Goal: Check status: Check status

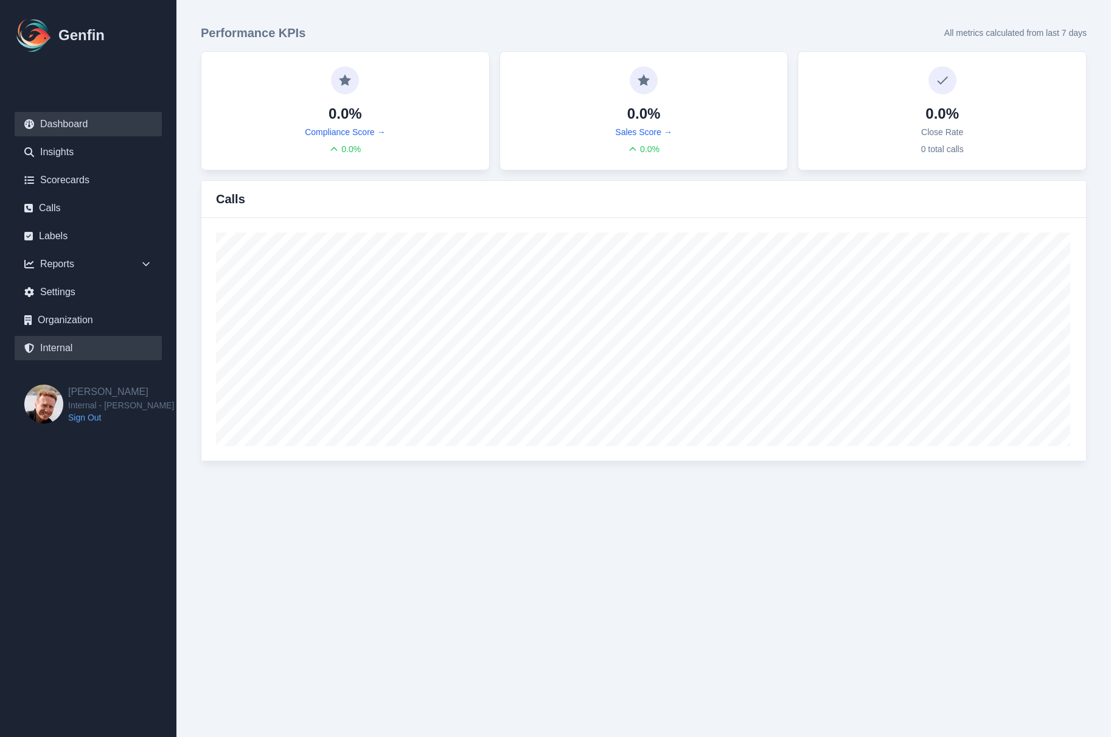
click at [61, 355] on link "Internal" at bounding box center [88, 348] width 147 height 24
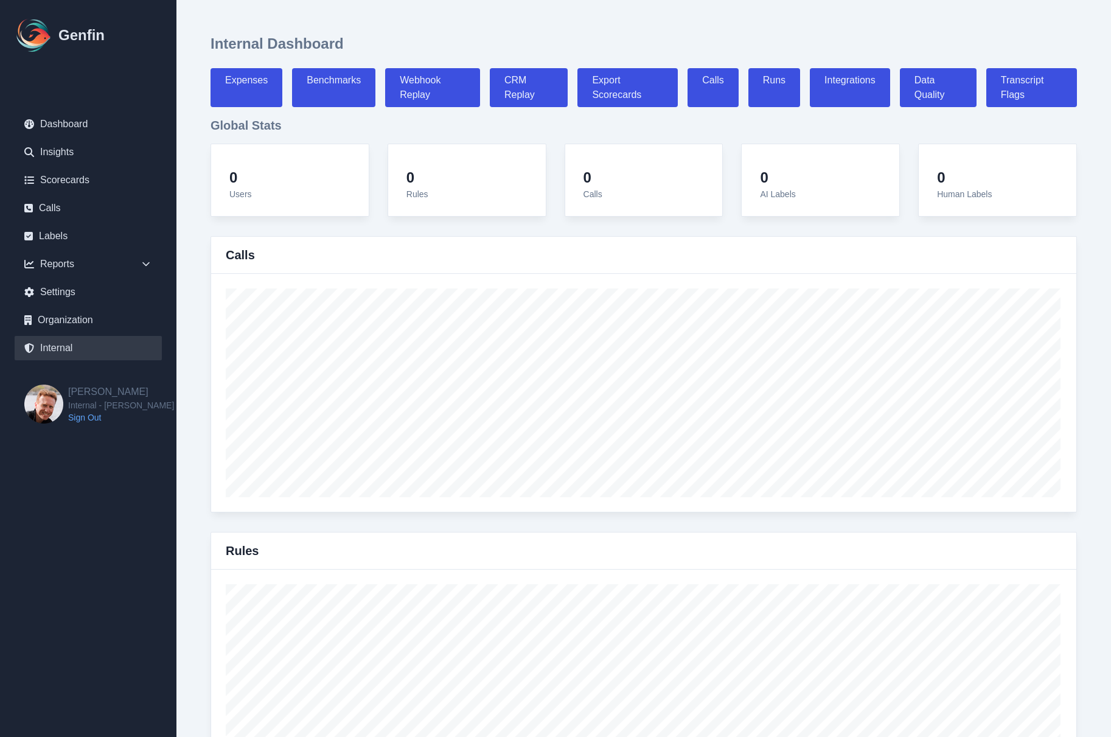
select select "paid"
select select "7"
select select "paid"
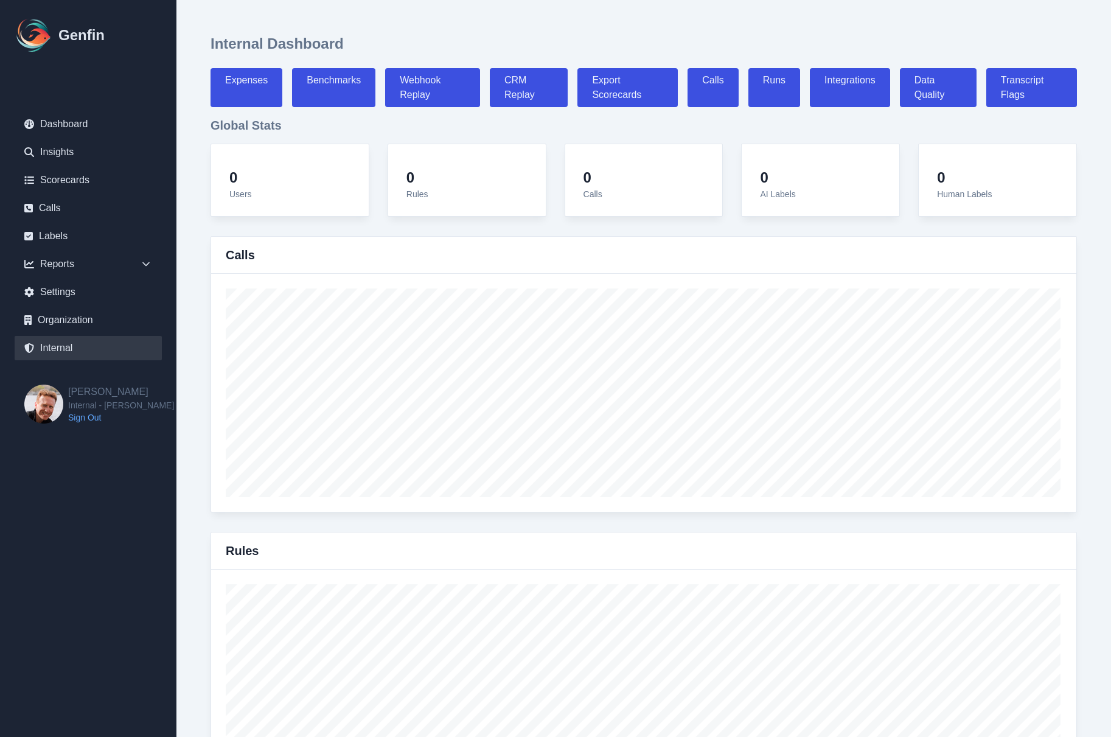
select select "7"
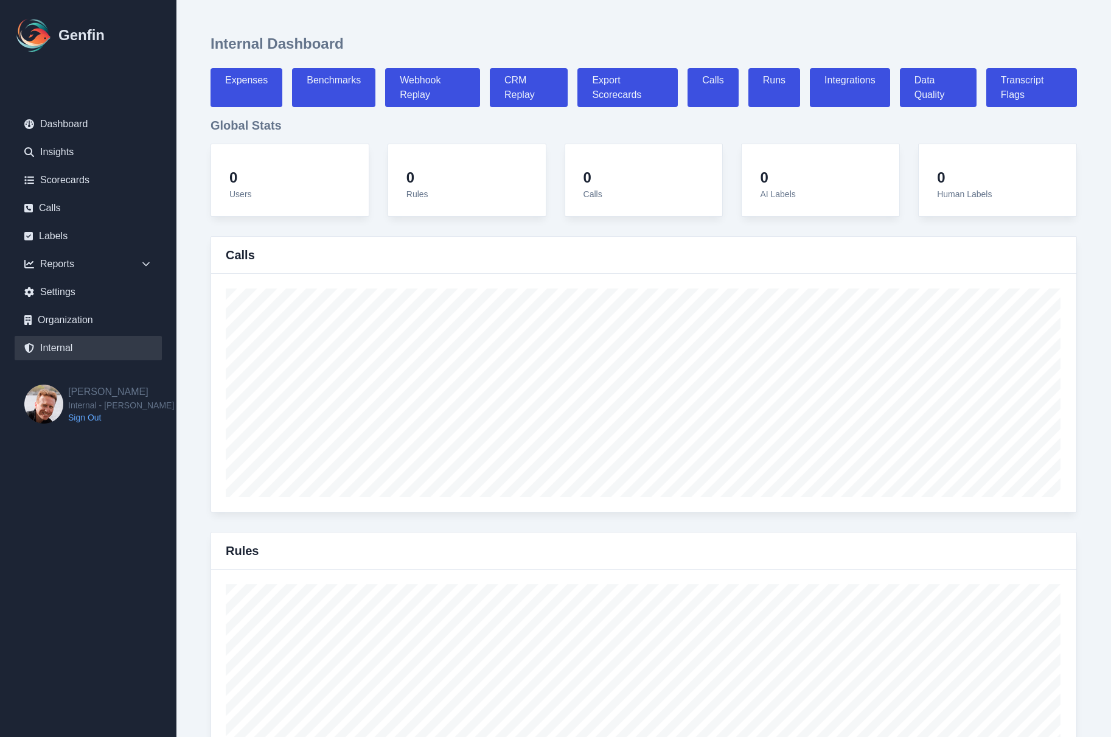
select select "7"
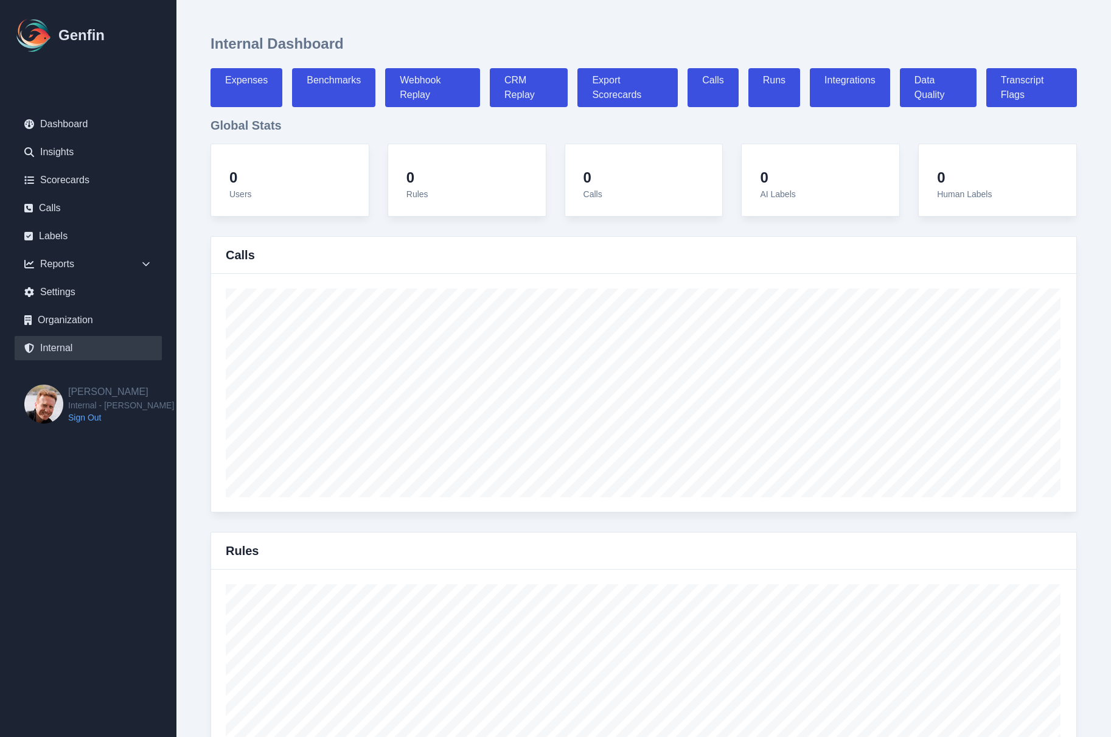
select select "7"
select select "paid"
select select "7"
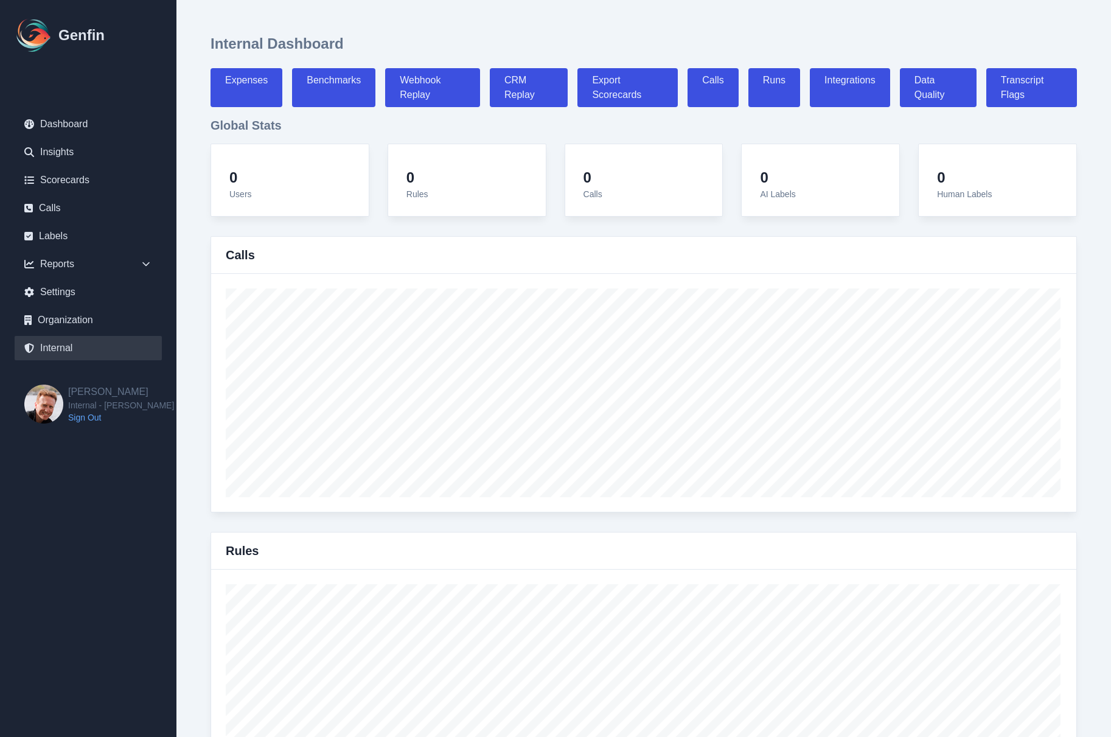
select select "7"
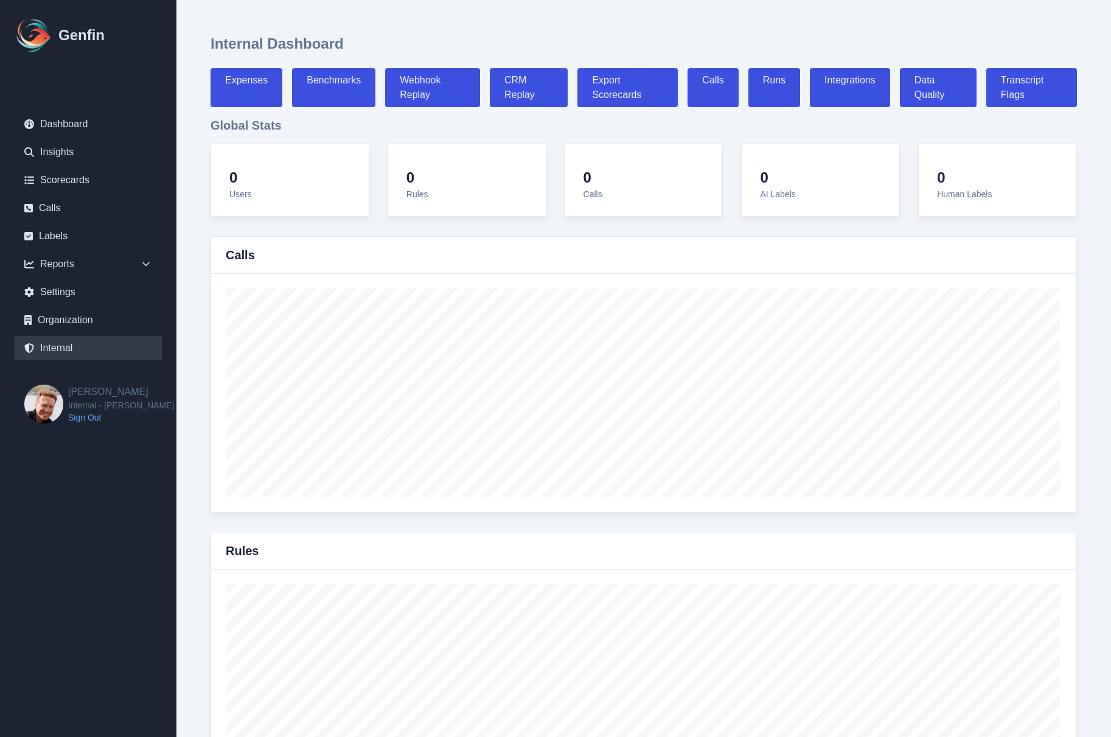
select select "7"
select select "paid"
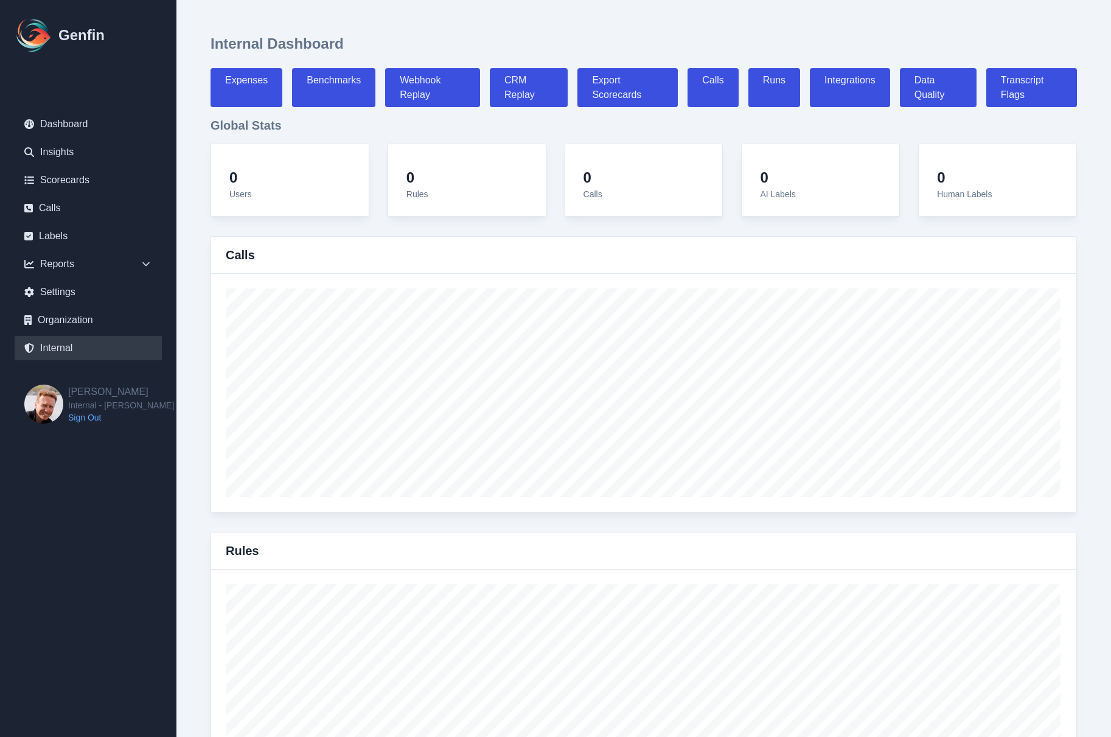
select select "7"
select select "paid"
select select "7"
select select "paid"
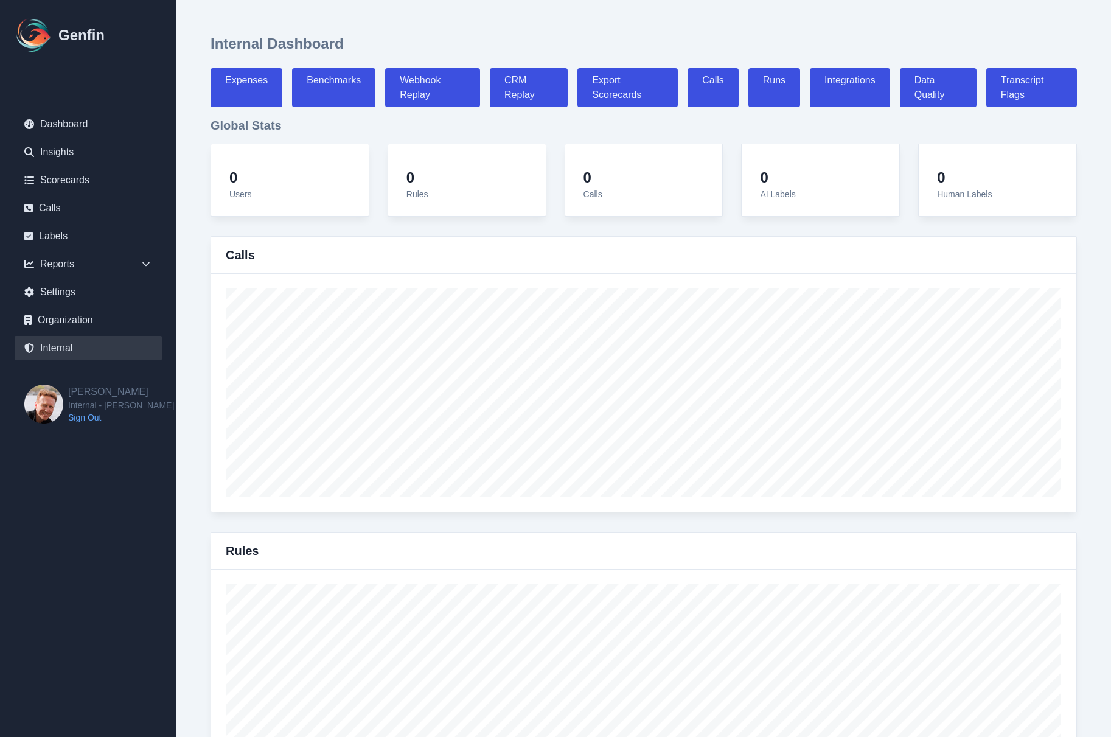
select select "7"
select select "paid"
select select "7"
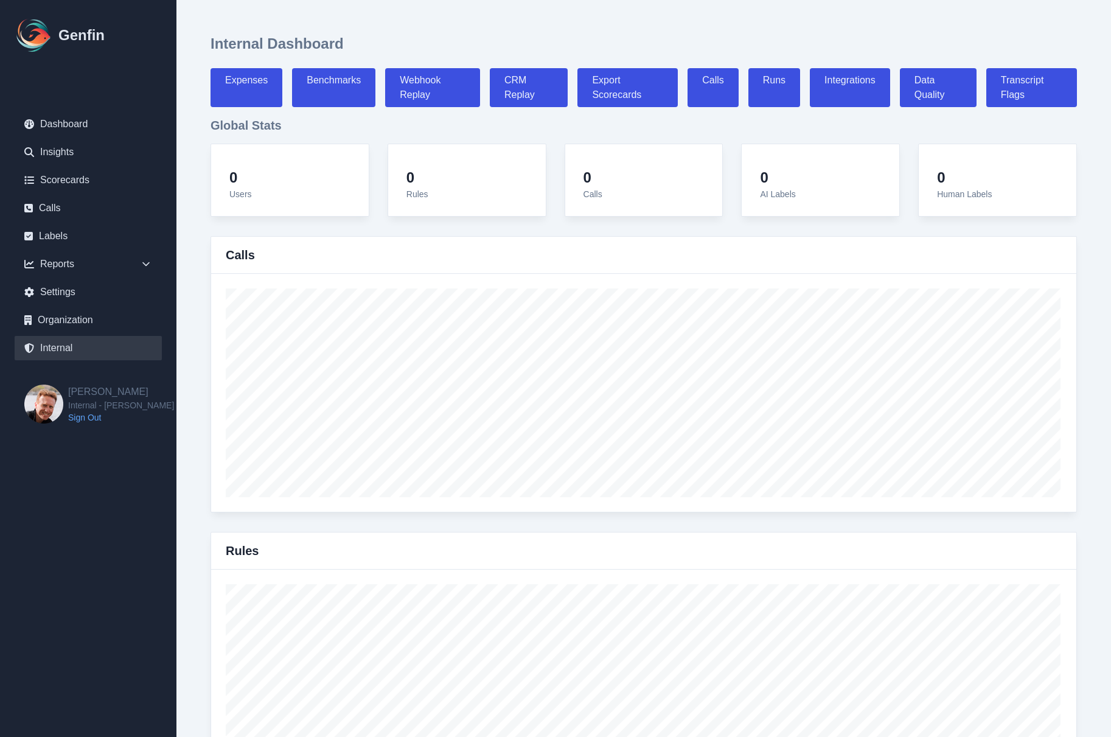
select select "7"
select select "paid"
select select "7"
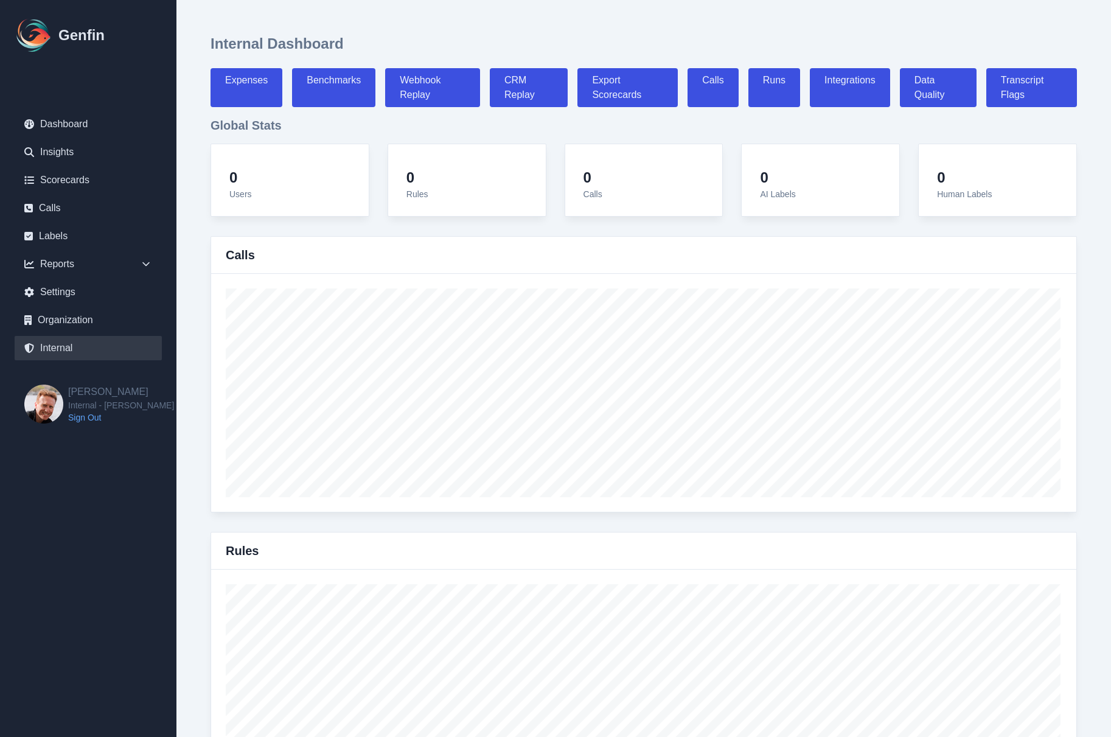
select select "paid"
select select "7"
select select "paid"
select select "7"
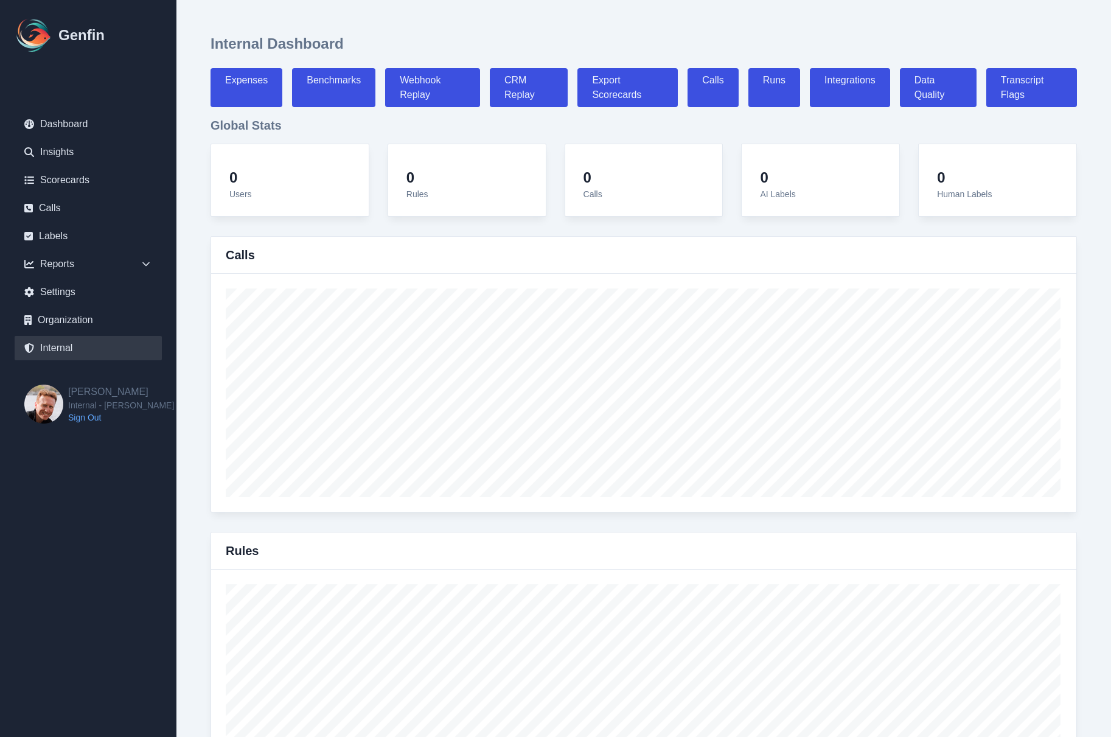
select select "paid"
select select "7"
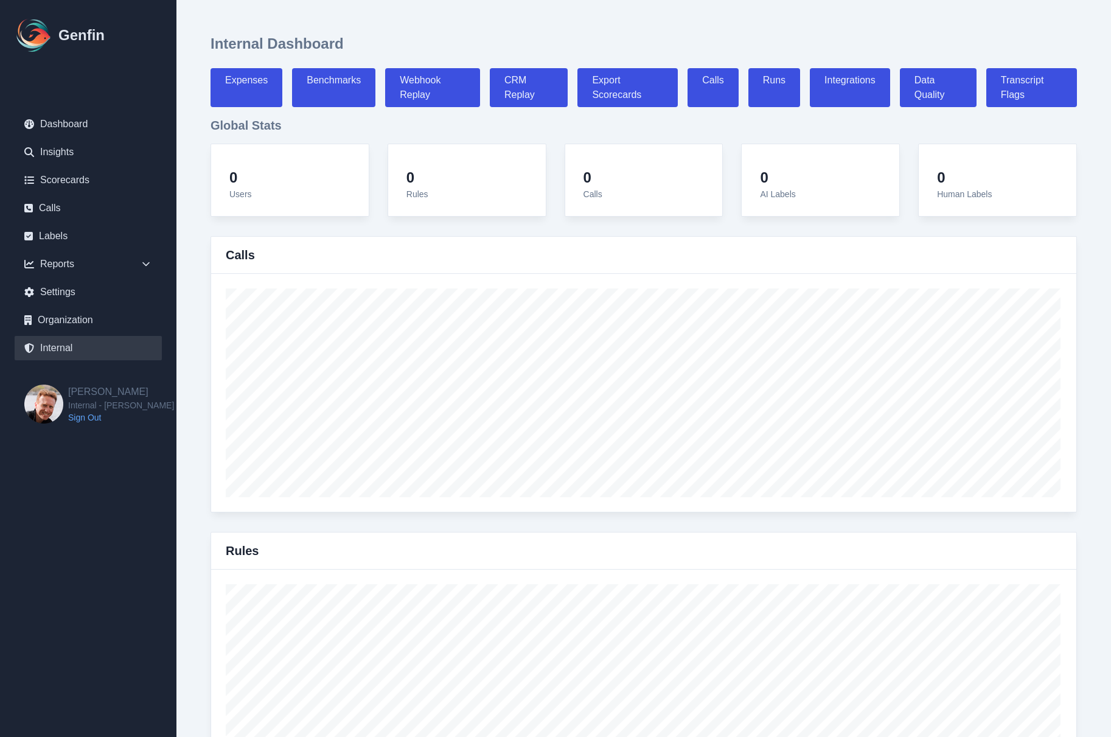
select select "7"
select select "paid"
select select "7"
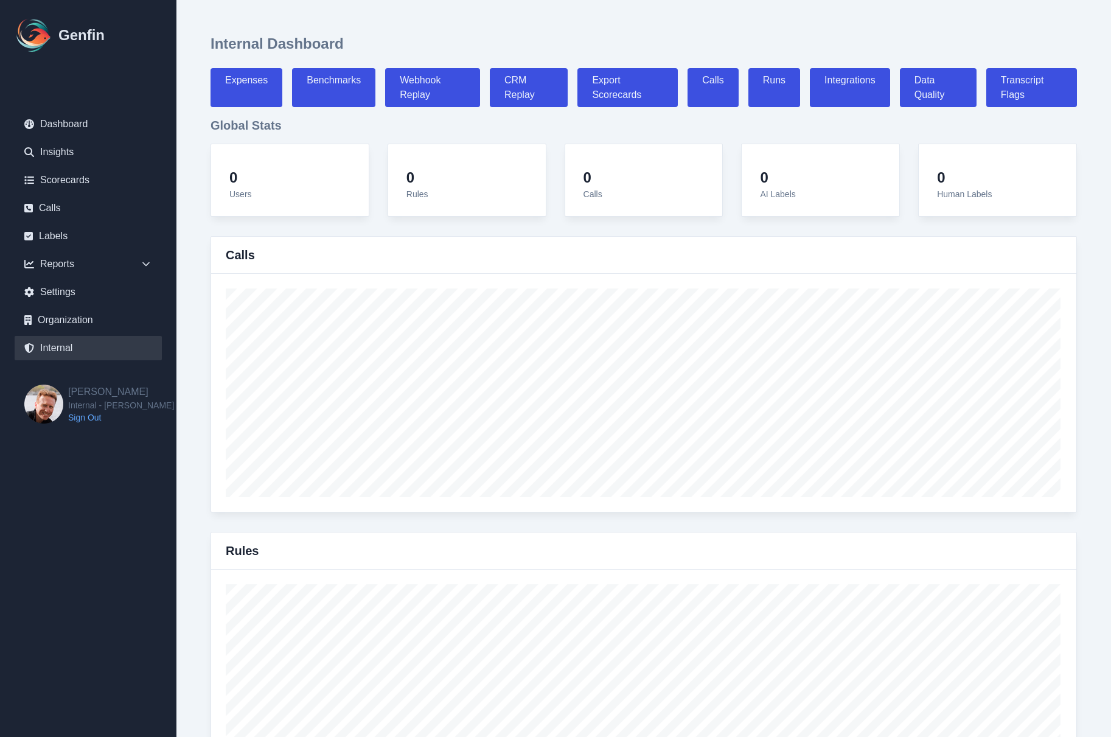
select select "7"
select select "paid"
select select "7"
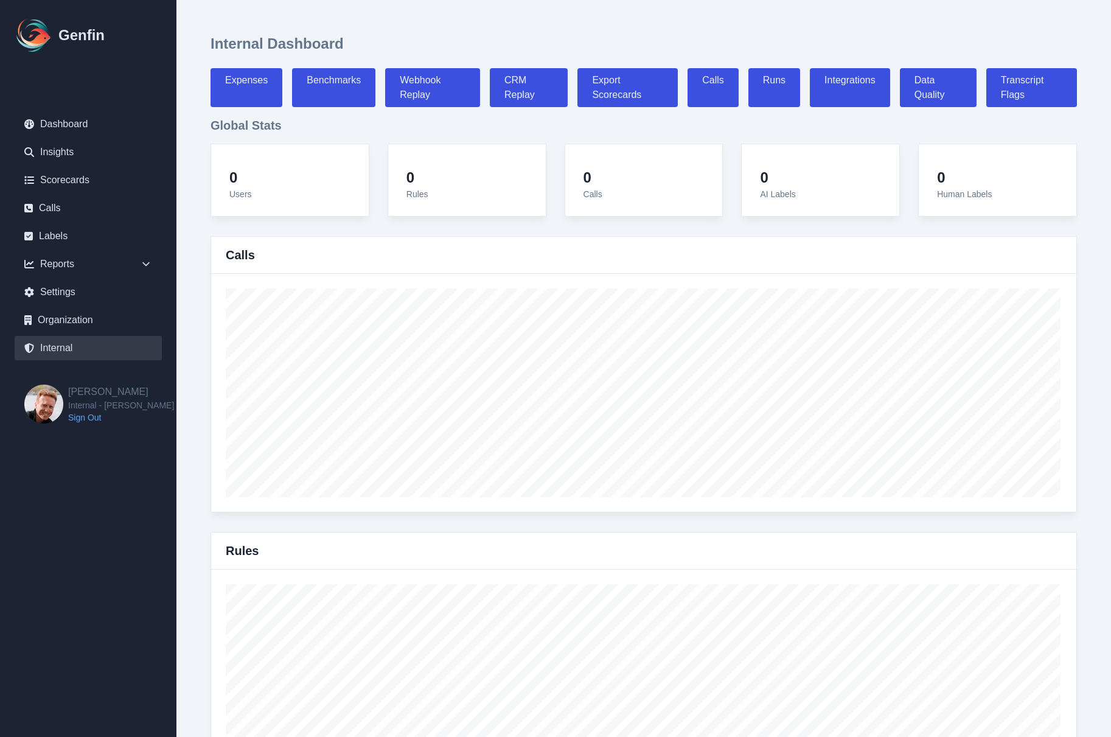
select select "7"
select select "paid"
select select "7"
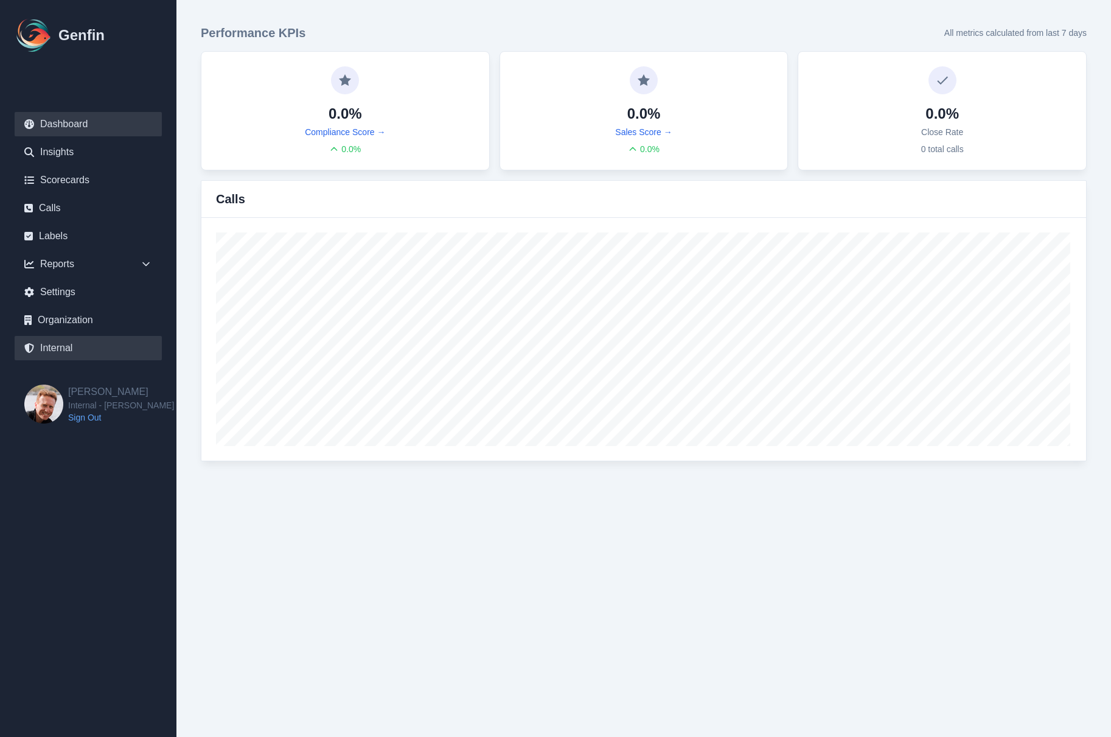
click at [87, 348] on link "Internal" at bounding box center [88, 348] width 147 height 24
select select "paid"
select select "7"
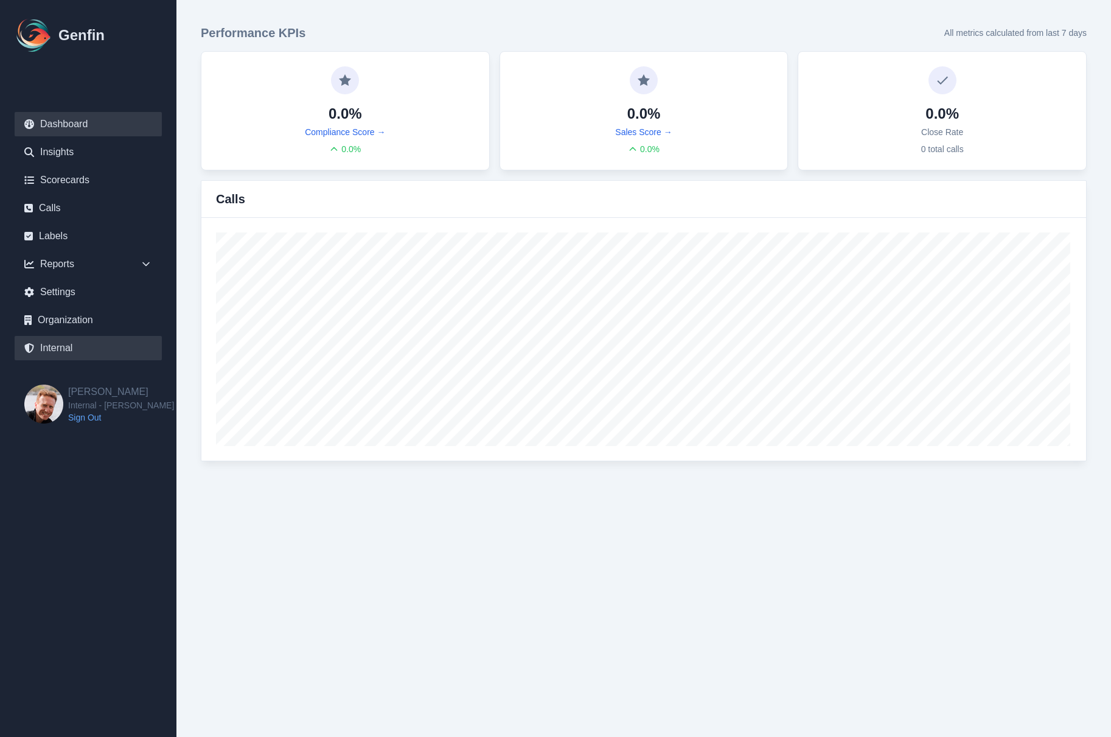
select select "paid"
select select "7"
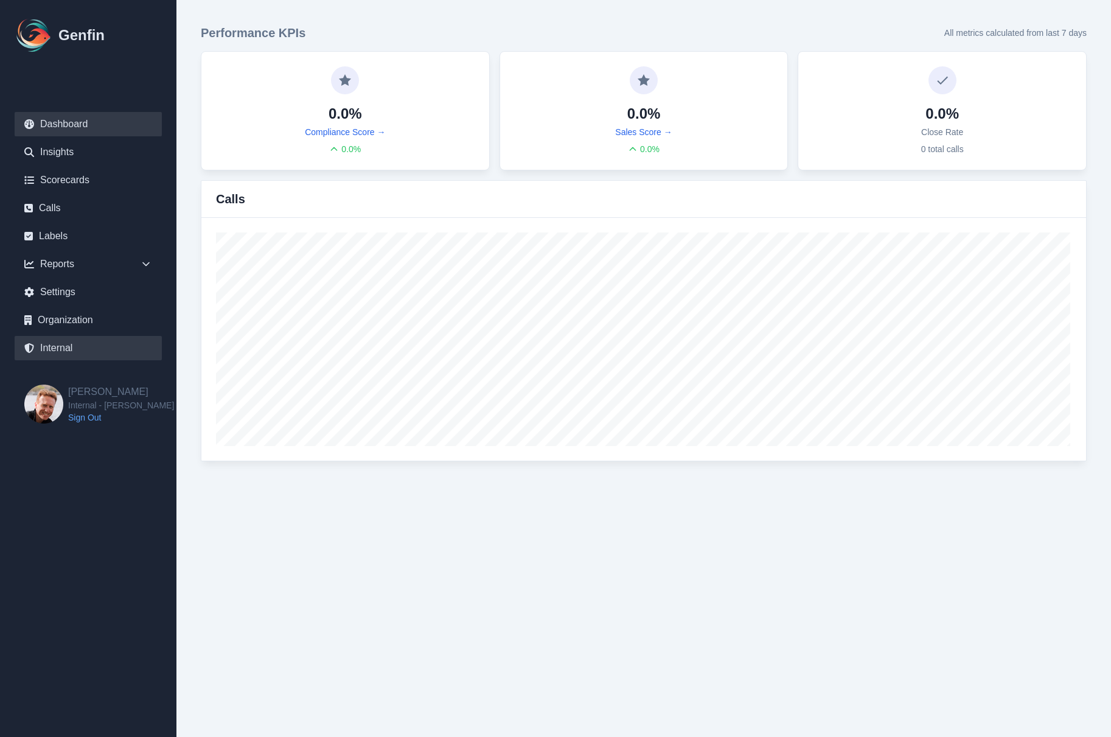
select select "7"
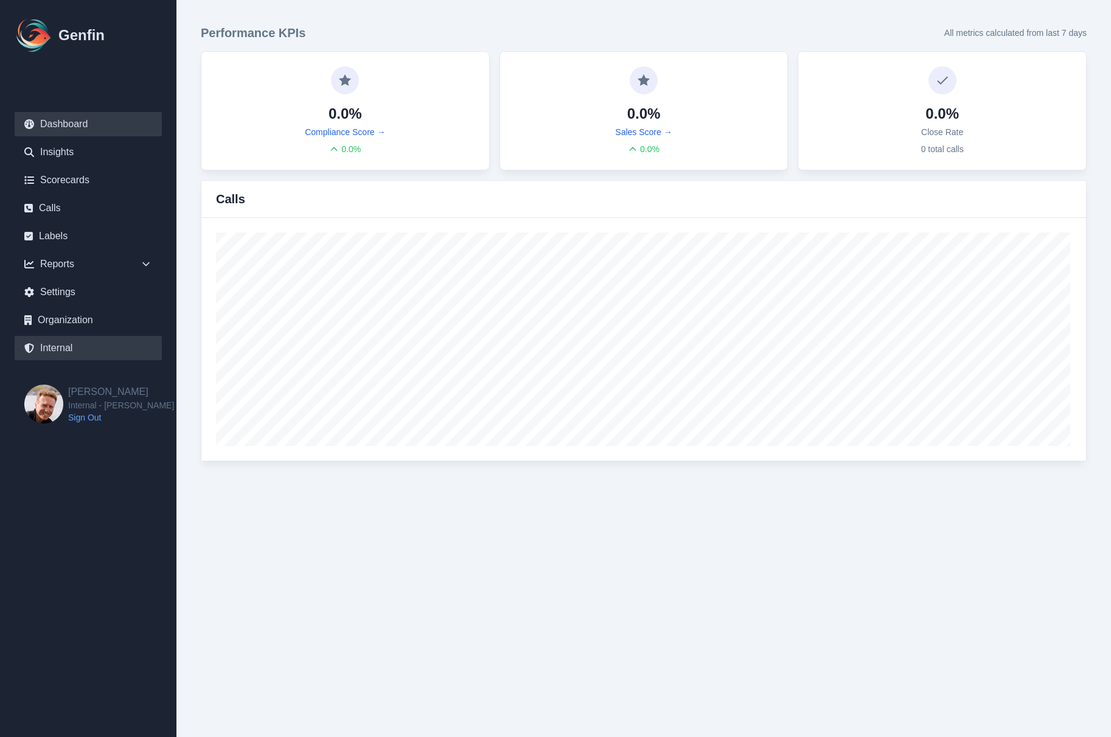
select select "7"
select select "paid"
select select "7"
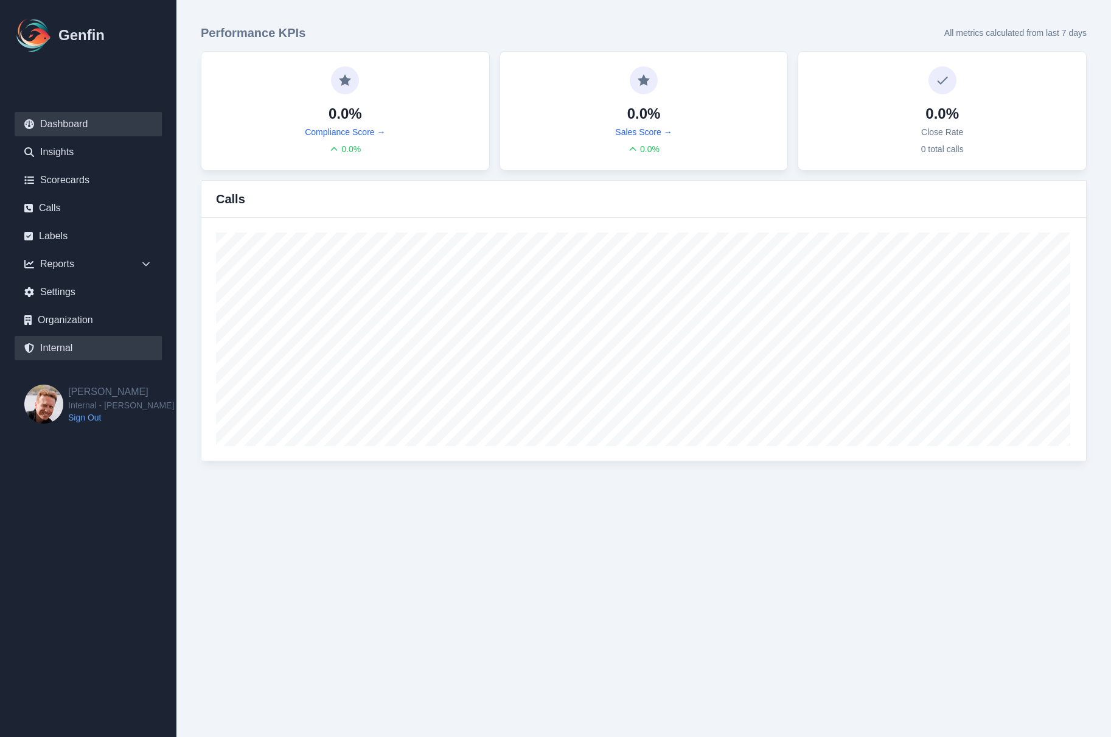
select select "7"
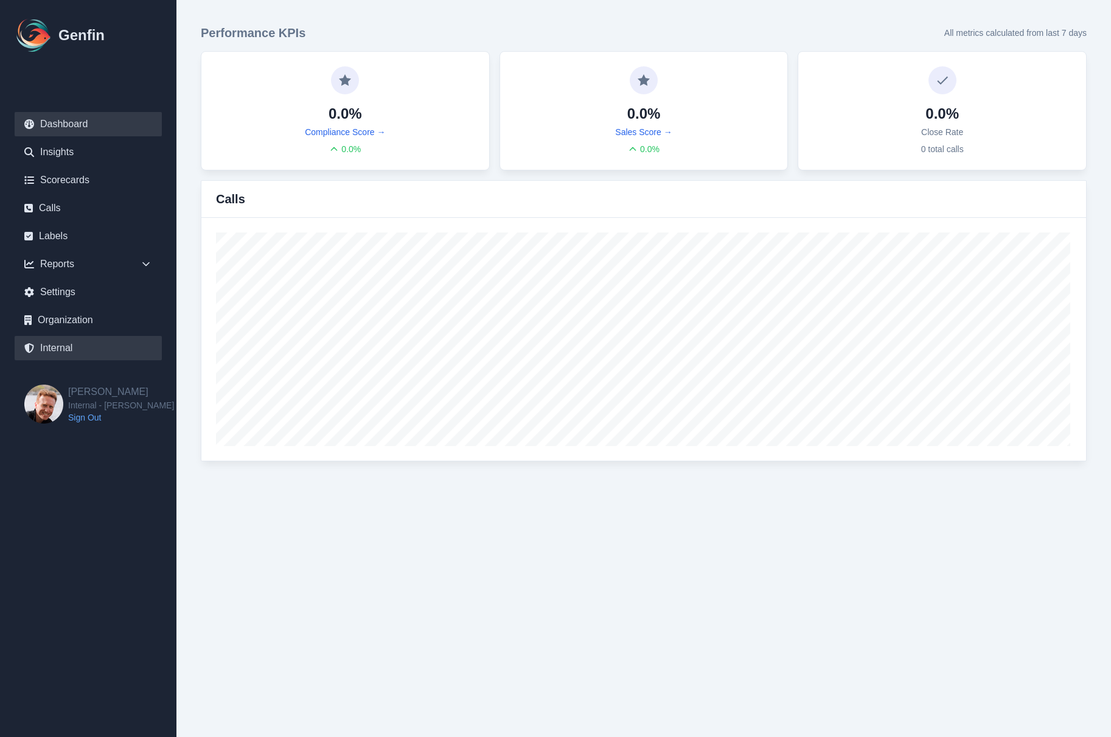
select select "7"
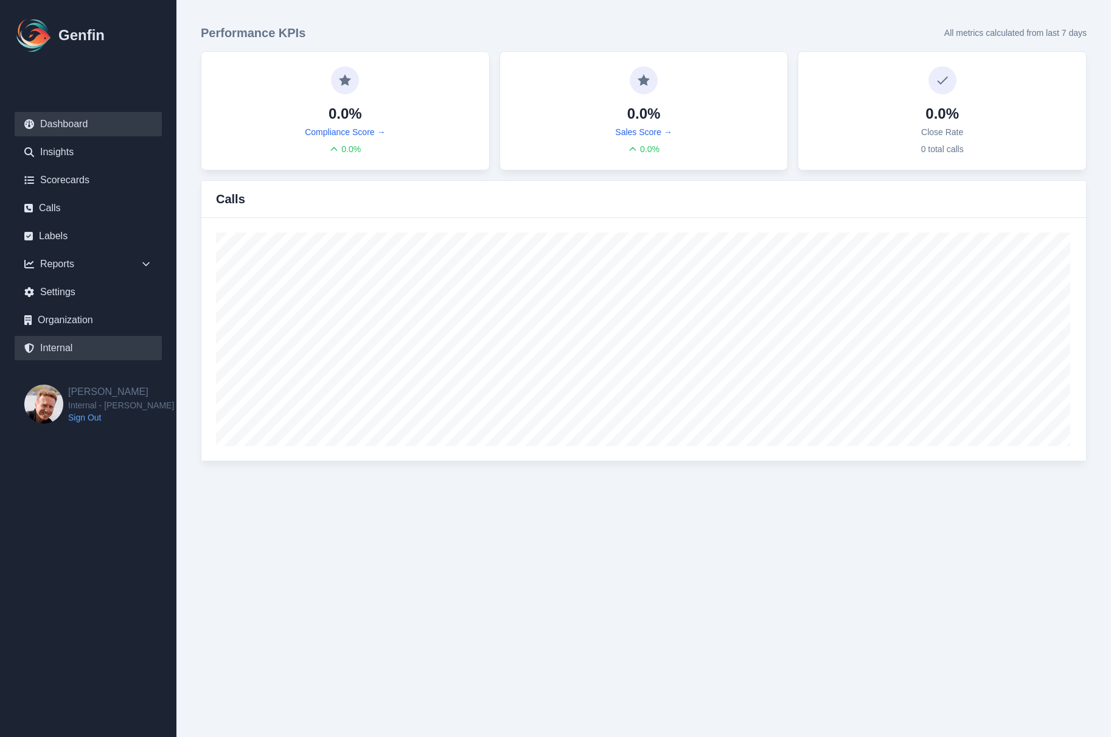
select select "paid"
select select "7"
select select "paid"
select select "7"
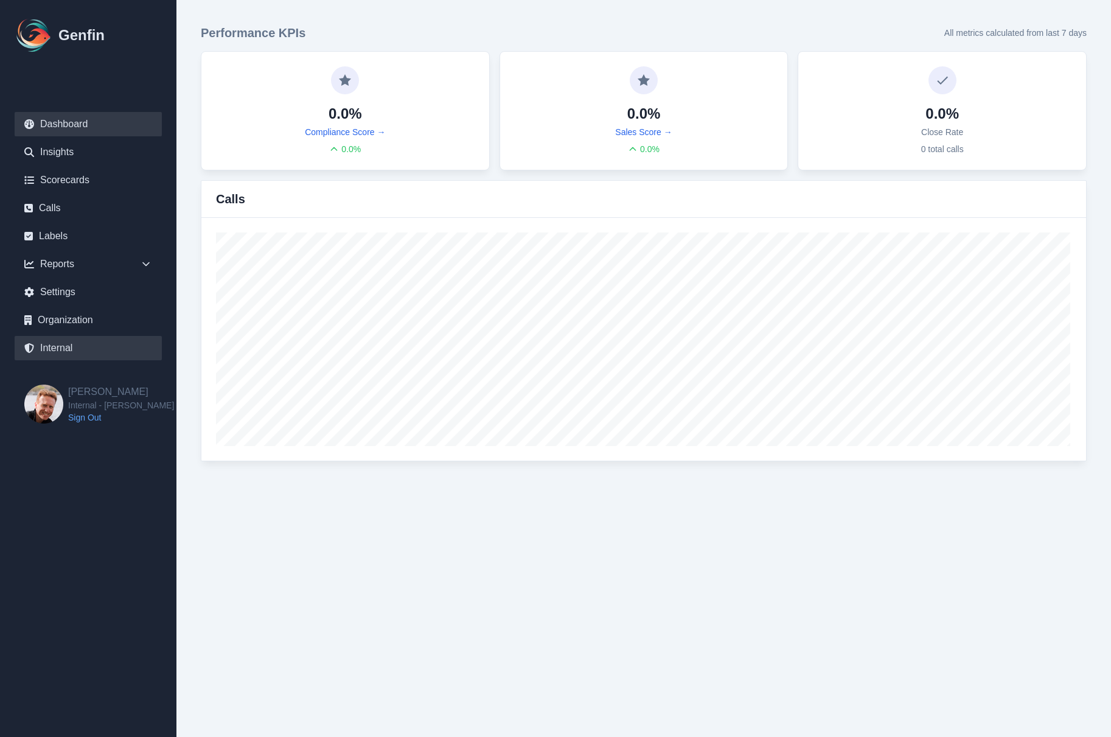
select select "paid"
select select "7"
select select "paid"
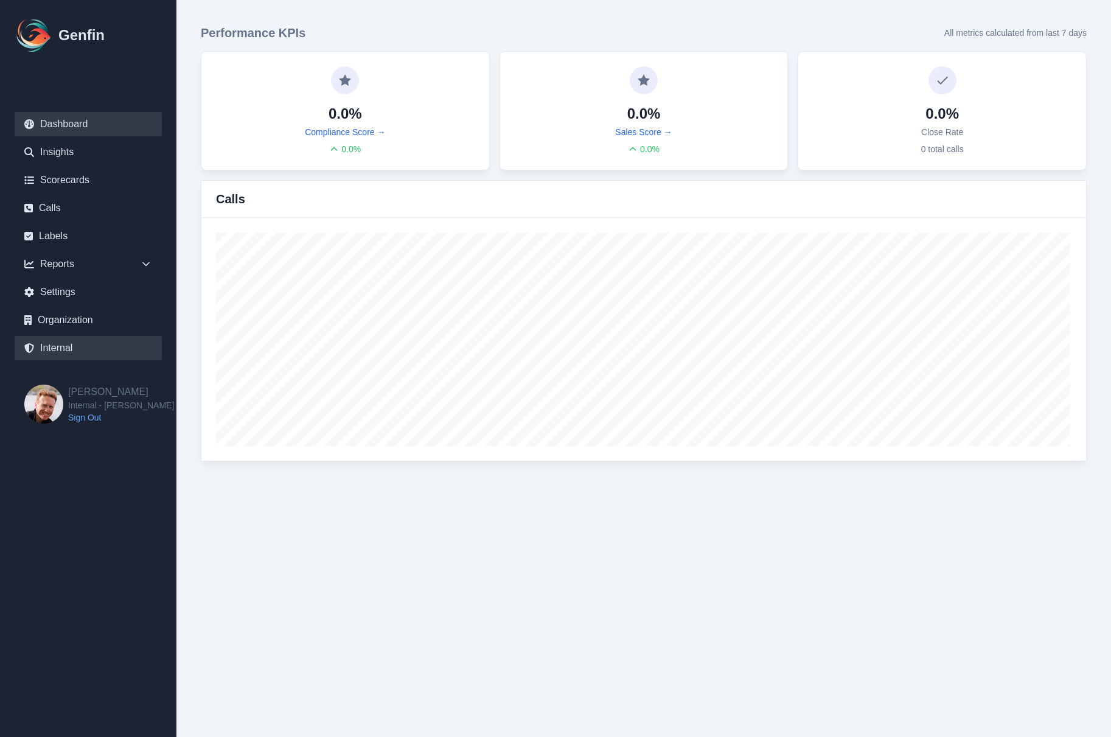
select select "7"
select select "paid"
select select "7"
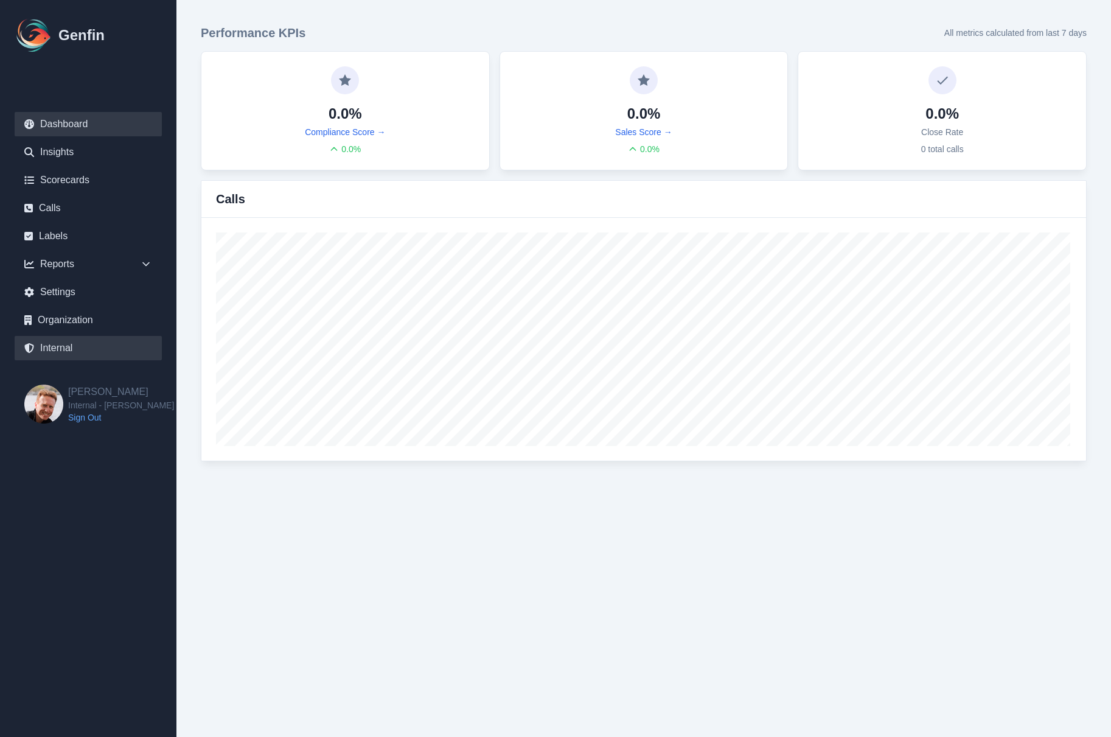
select select "7"
select select "paid"
select select "7"
select select "paid"
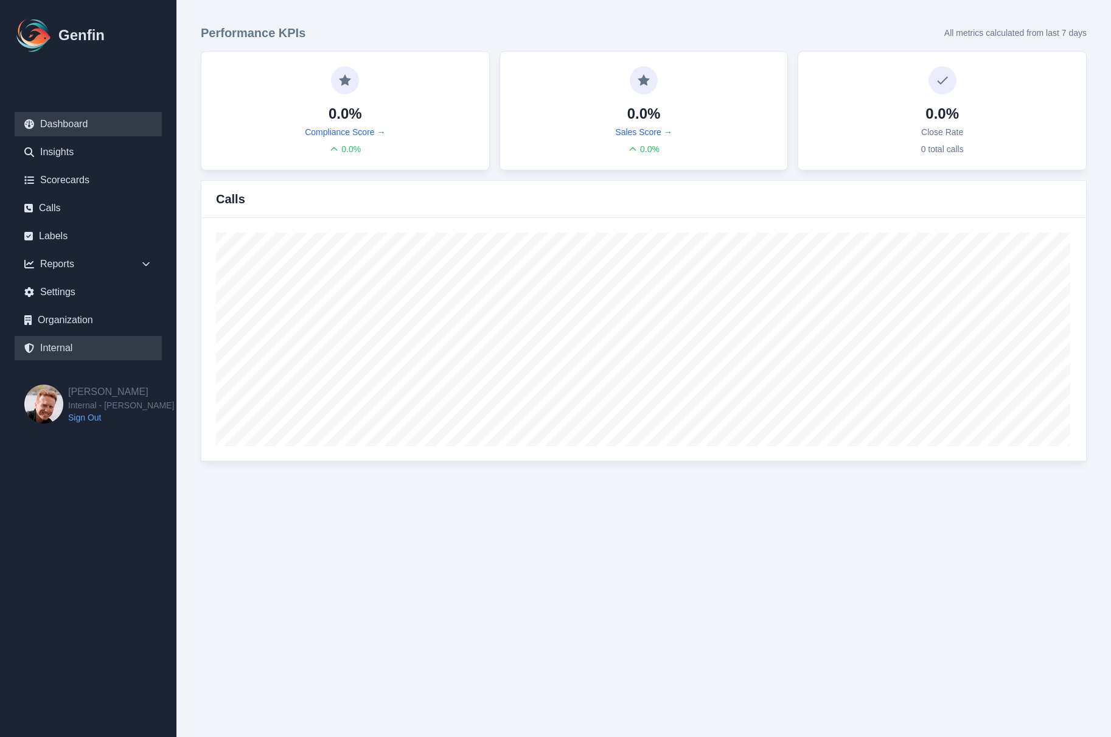
select select "7"
select select "paid"
select select "7"
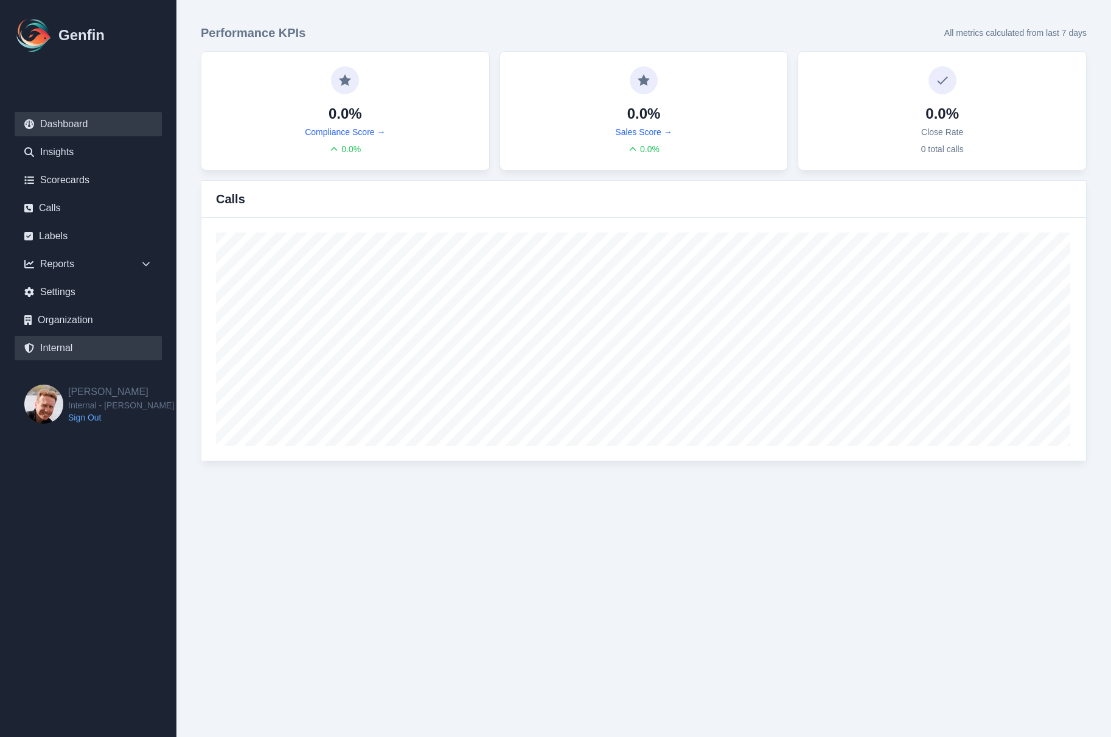
select select "7"
select select "paid"
select select "7"
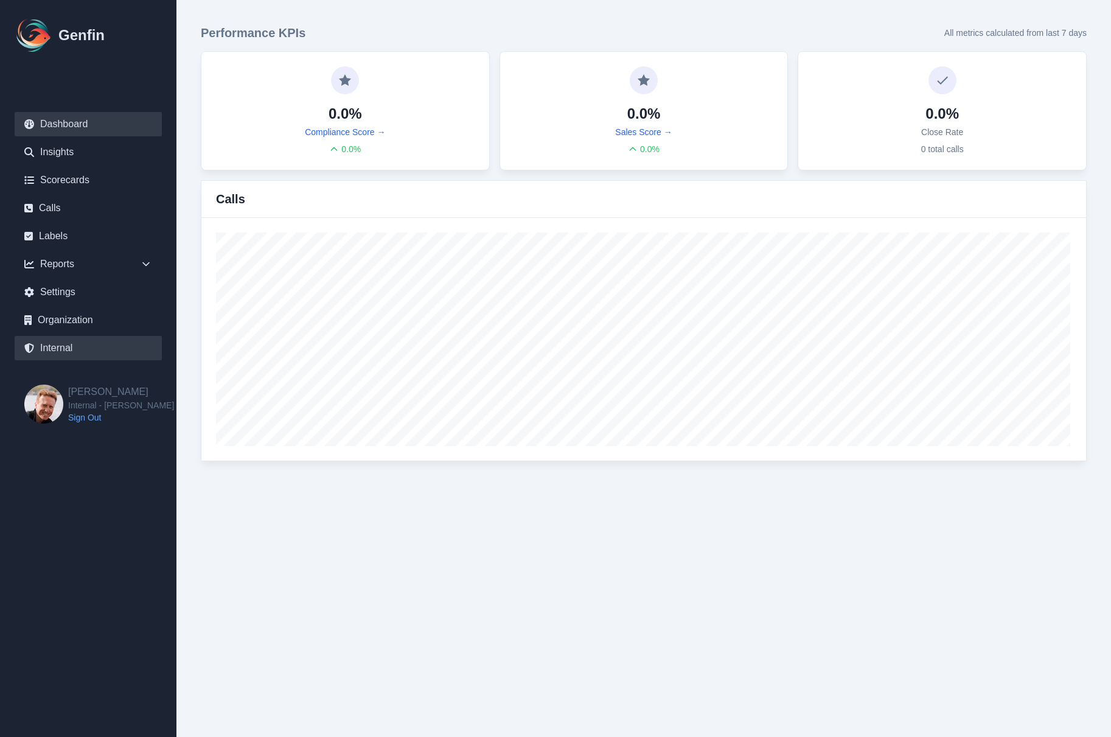
select select "7"
select select "paid"
select select "7"
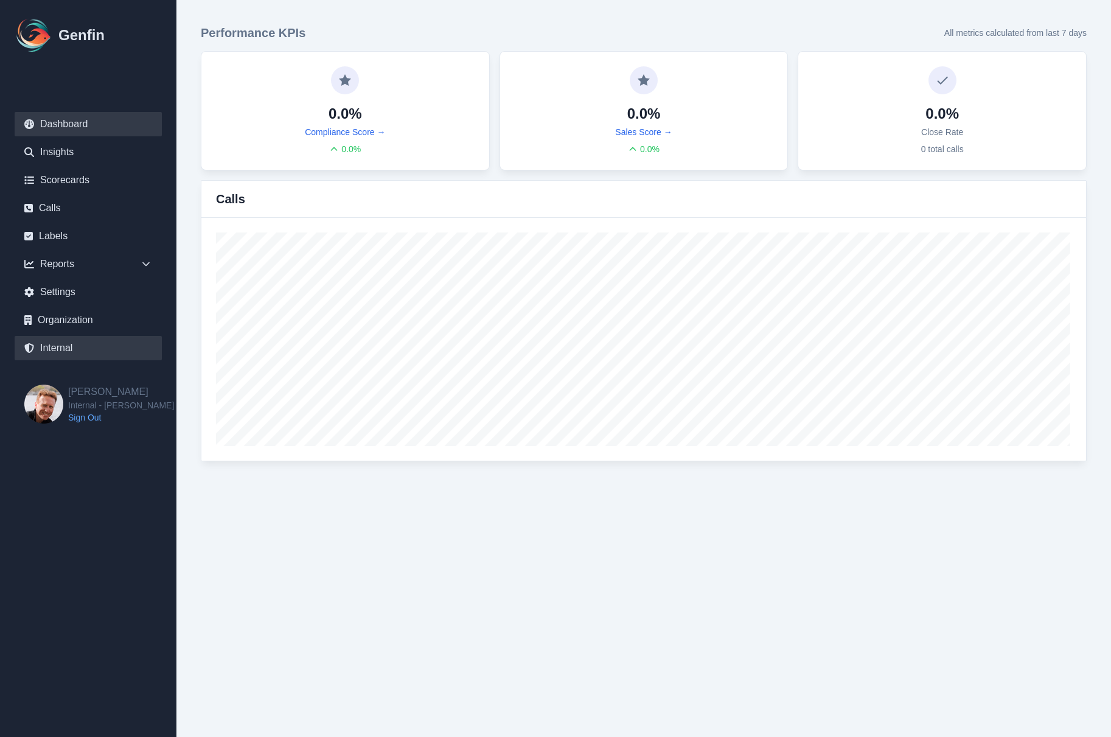
select select "7"
select select "paid"
select select "7"
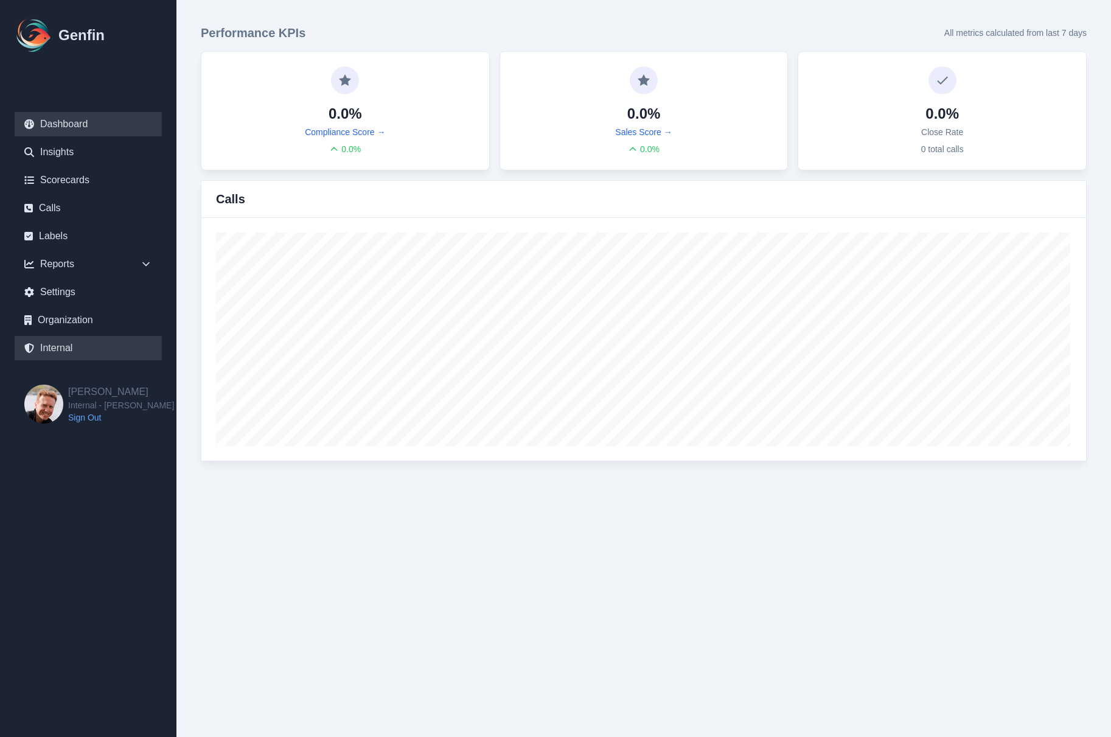
select select "7"
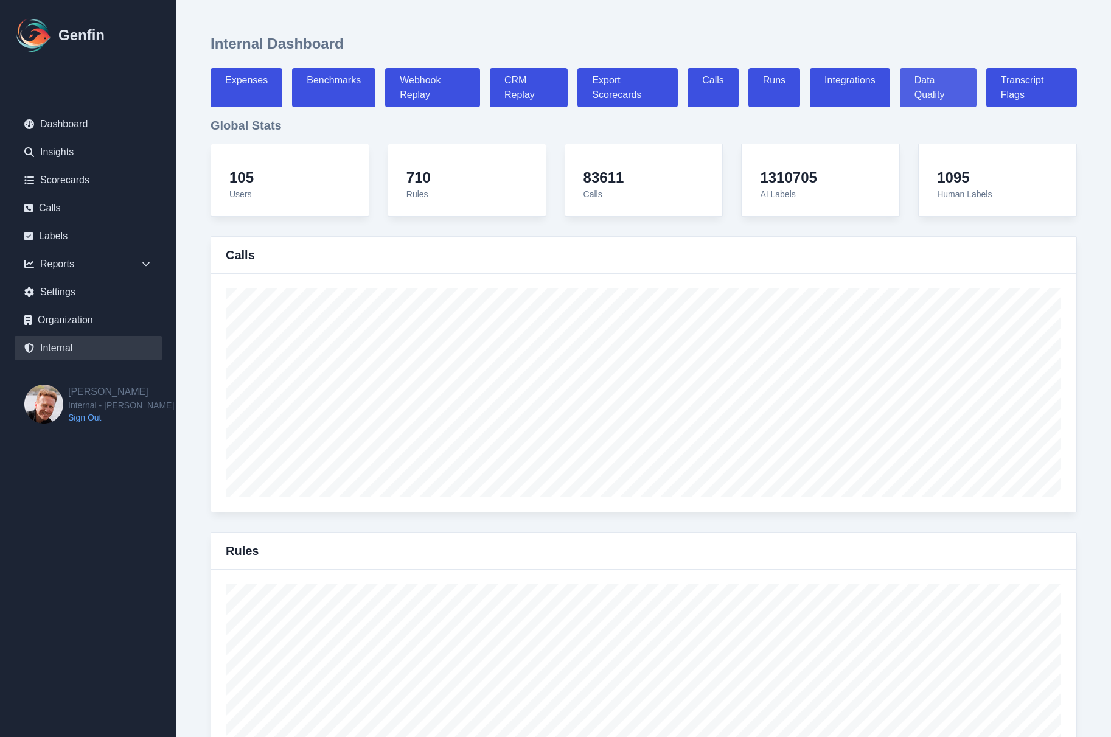
click at [956, 89] on link "Data Quality" at bounding box center [938, 87] width 77 height 39
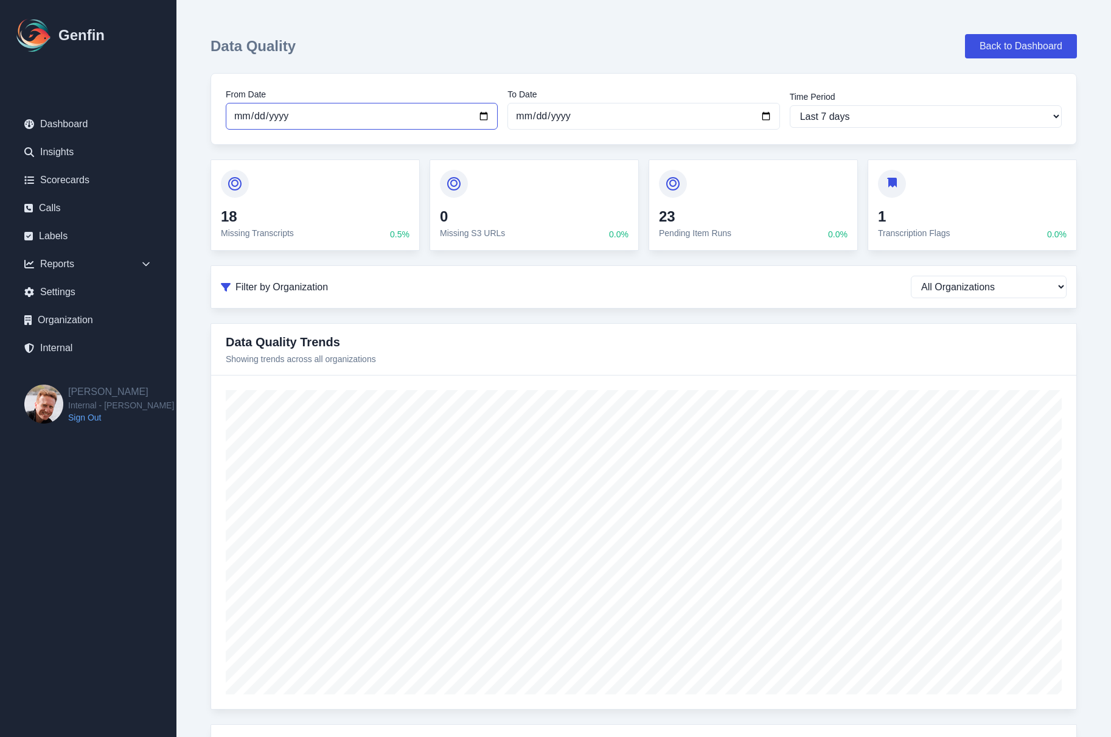
click at [234, 114] on input "2025-08-09" at bounding box center [362, 116] width 272 height 27
type input "2025-07-09"
select select "custom"
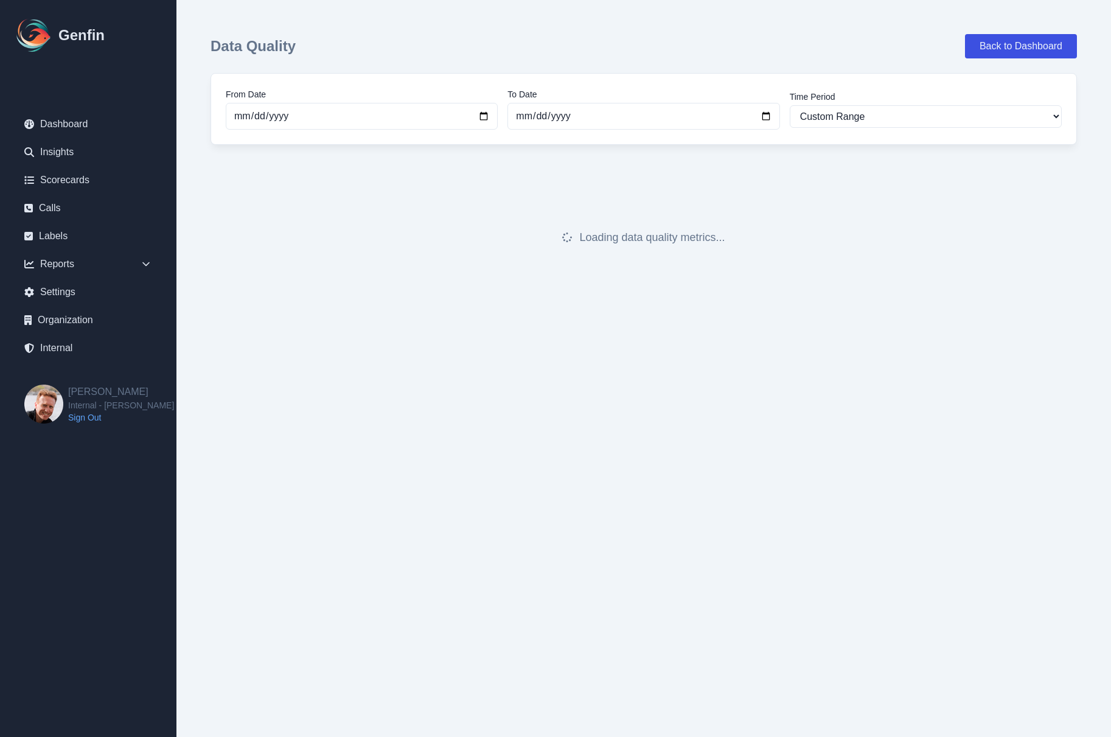
click at [212, 306] on div "Loading data quality metrics..." at bounding box center [644, 237] width 867 height 156
